Goal: Find specific page/section: Find specific page/section

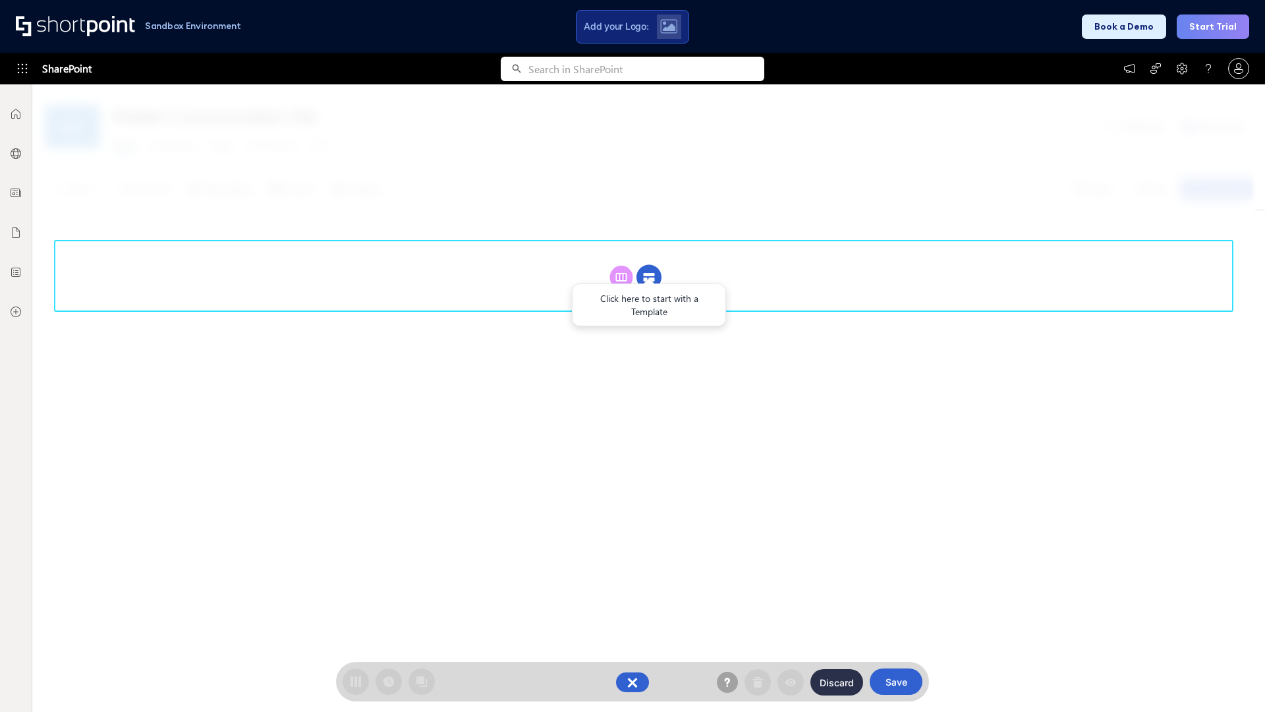
click at [649, 277] on circle at bounding box center [649, 277] width 25 height 25
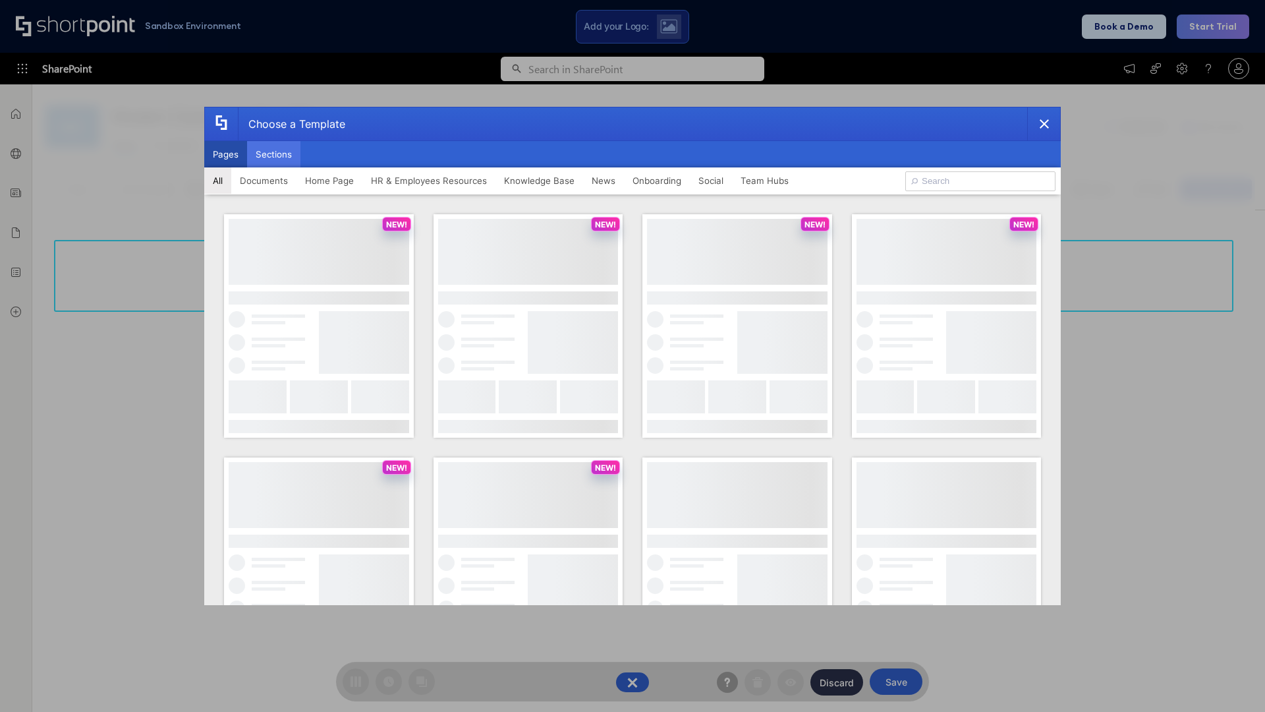
click at [273, 154] on button "Sections" at bounding box center [273, 154] width 53 height 26
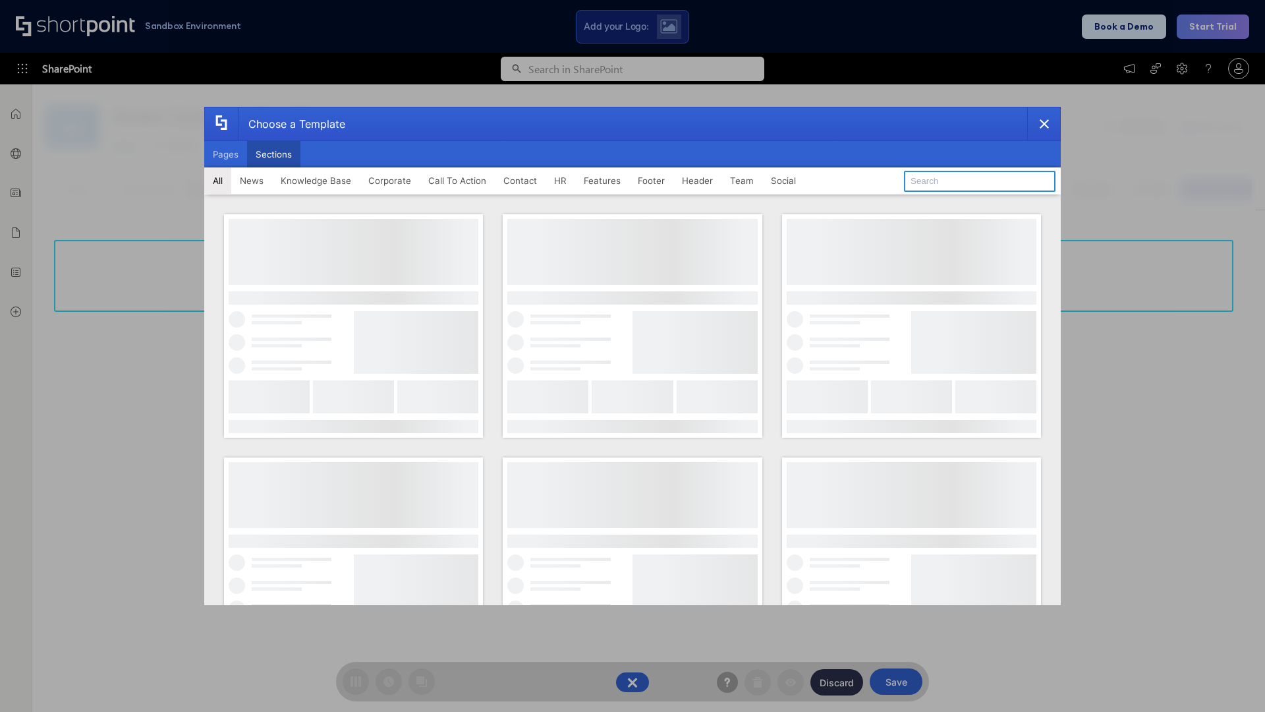
type input "Contact Us 2"
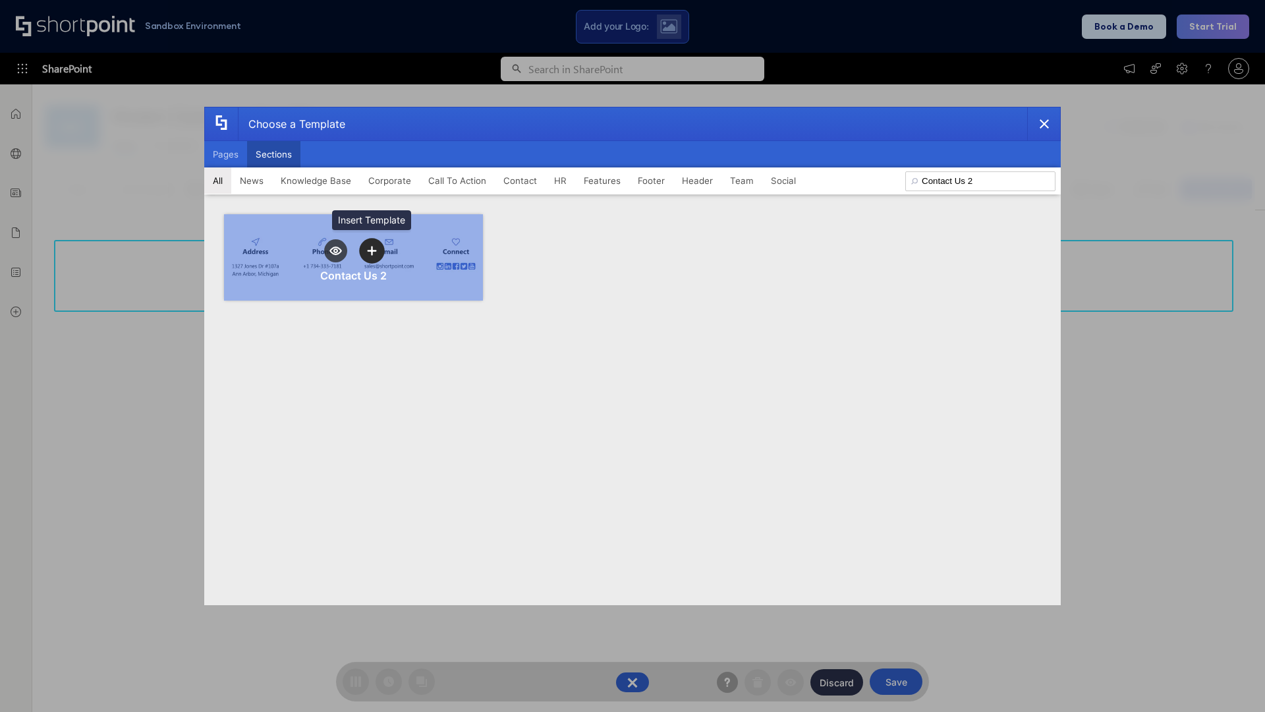
click at [372, 250] on icon "template selector" at bounding box center [371, 250] width 9 height 9
